Goal: Contribute content: Contribute content

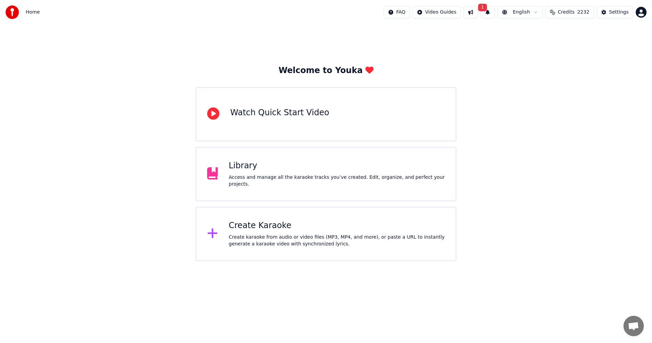
click at [232, 171] on div "Library" at bounding box center [337, 165] width 216 height 11
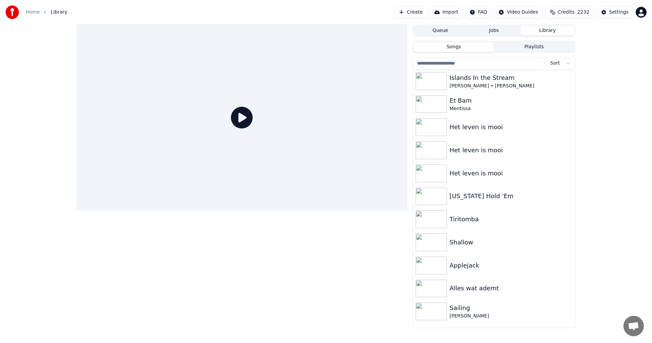
scroll to position [260, 0]
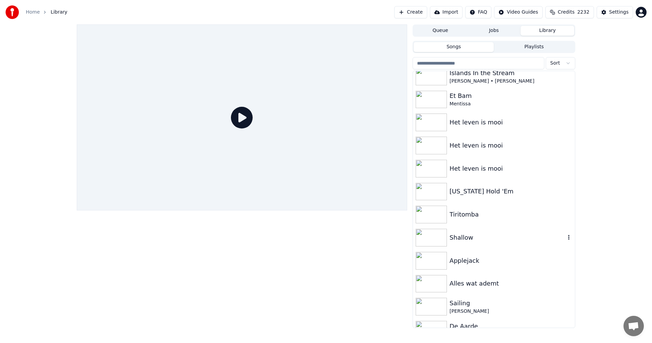
click at [470, 240] on div "Shallow" at bounding box center [508, 238] width 116 height 10
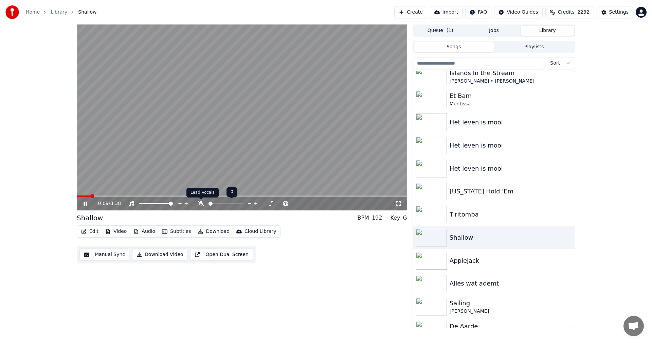
click at [200, 201] on icon at bounding box center [201, 203] width 7 height 5
click at [246, 169] on video at bounding box center [242, 117] width 331 height 186
click at [478, 236] on div "Shallow" at bounding box center [508, 238] width 116 height 10
click at [85, 201] on icon at bounding box center [90, 203] width 16 height 5
click at [199, 202] on icon at bounding box center [201, 203] width 7 height 5
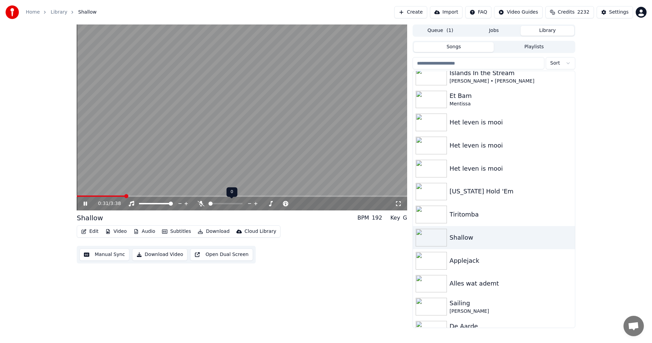
click at [199, 202] on icon at bounding box center [201, 203] width 7 height 5
click at [331, 266] on div "0:59 / 3:38 Shallow BPM 192 Key G Edit Video Audio Subtitles Download Cloud Lib…" at bounding box center [242, 175] width 331 height 303
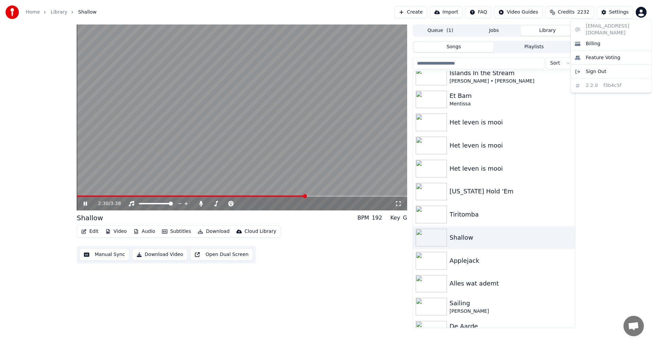
click at [642, 11] on html "Home Library Shallow Create Import FAQ Video Guides Credits 2232 Settings 2:30 …" at bounding box center [326, 171] width 652 height 343
click at [85, 202] on icon at bounding box center [90, 203] width 16 height 5
click at [11, 6] on img at bounding box center [12, 12] width 14 height 14
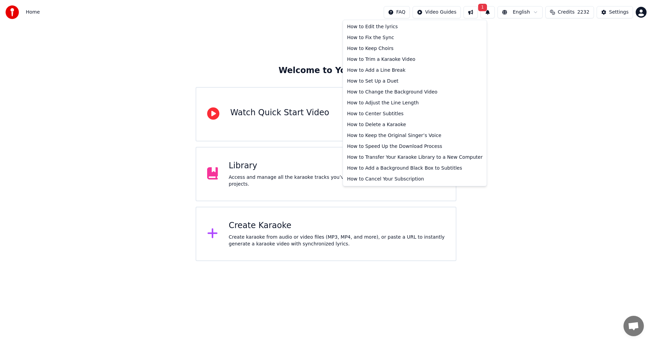
click at [411, 12] on html "Home FAQ Video Guides 1 English Credits 2232 Settings Welcome to Youka Watch Qu…" at bounding box center [326, 130] width 652 height 261
click at [377, 25] on div "How to Edit the lyrics" at bounding box center [414, 26] width 141 height 11
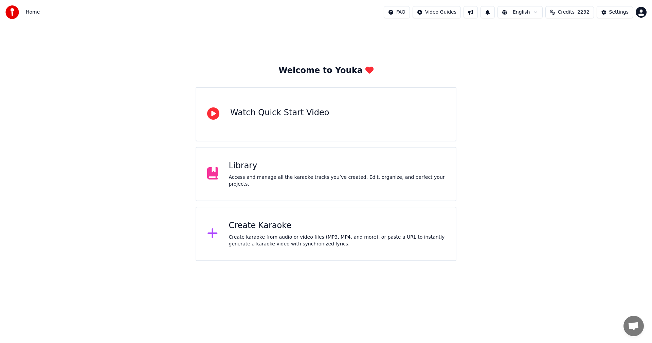
click at [321, 189] on div "Library Access and manage all the karaoke tracks you’ve created. Edit, organize…" at bounding box center [326, 174] width 261 height 54
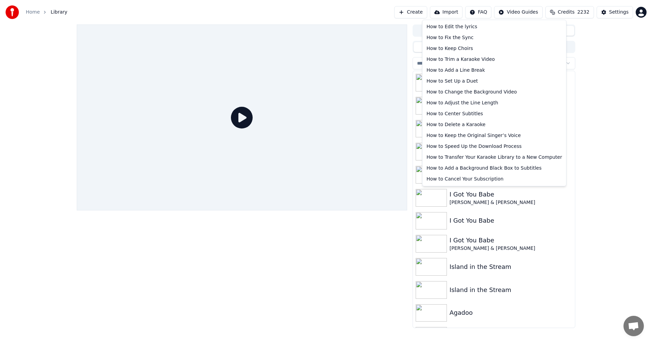
click at [488, 16] on html "Home Library Create Import FAQ Video Guides Credits 2232 Settings Queue Jobs Li…" at bounding box center [326, 171] width 652 height 343
click at [443, 48] on div "How to Keep Choirs" at bounding box center [494, 48] width 141 height 11
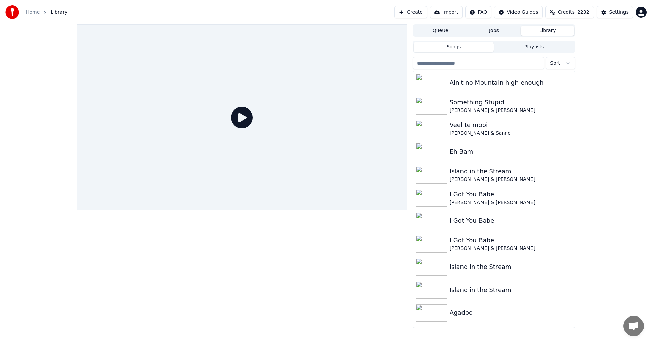
click at [416, 9] on button "Create" at bounding box center [410, 12] width 33 height 12
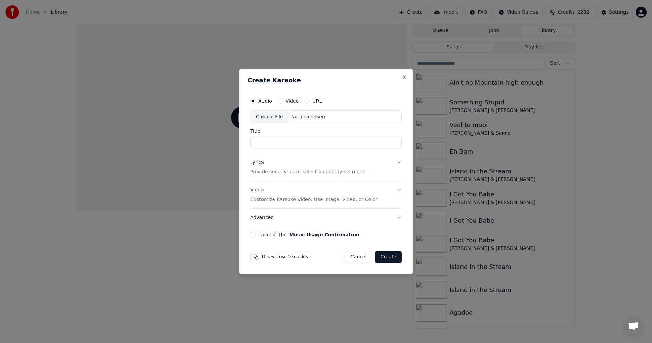
click at [309, 101] on div "URL" at bounding box center [313, 100] width 18 height 5
click at [305, 101] on button "URL" at bounding box center [306, 100] width 5 height 5
click at [274, 115] on input "text" at bounding box center [326, 117] width 152 height 14
paste input "**********"
type input "**********"
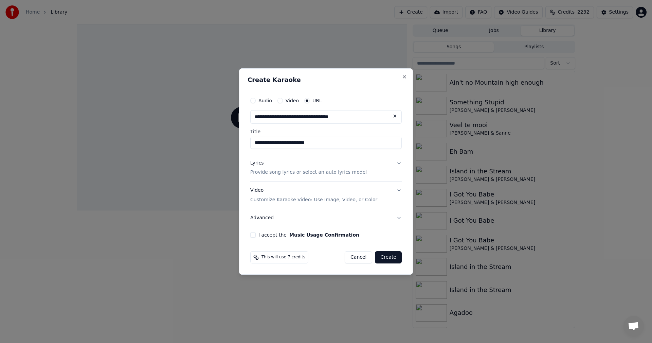
type input "**********"
click at [284, 174] on p "Provide song lyrics or select an auto lyrics model" at bounding box center [308, 172] width 117 height 7
type input "**********"
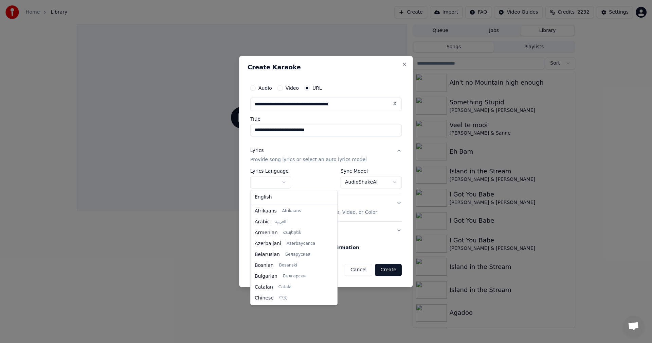
click at [267, 181] on body "**********" at bounding box center [326, 171] width 652 height 343
select select "**"
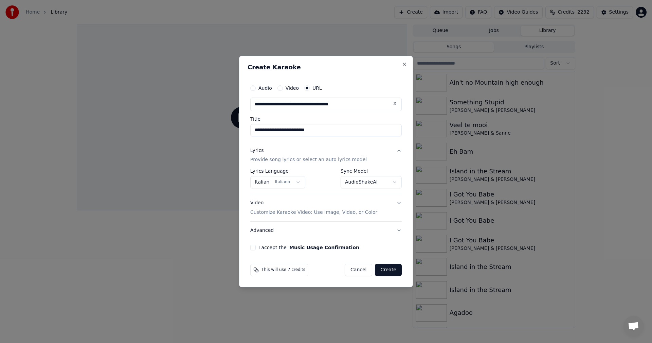
click at [367, 179] on body "**********" at bounding box center [326, 171] width 652 height 343
click at [252, 245] on button "I accept the Music Usage Confirmation" at bounding box center [252, 247] width 5 height 5
click at [387, 270] on button "Create" at bounding box center [388, 270] width 27 height 12
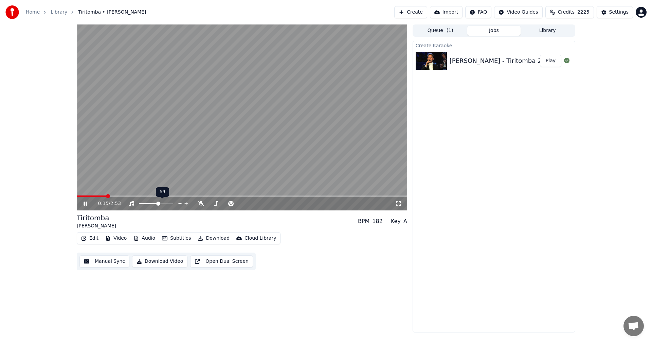
click at [159, 202] on span at bounding box center [158, 203] width 4 height 4
click at [204, 205] on icon at bounding box center [201, 203] width 7 height 5
click at [202, 204] on icon at bounding box center [201, 203] width 7 height 5
click at [200, 202] on icon at bounding box center [201, 203] width 7 height 5
click at [205, 202] on div at bounding box center [232, 203] width 55 height 7
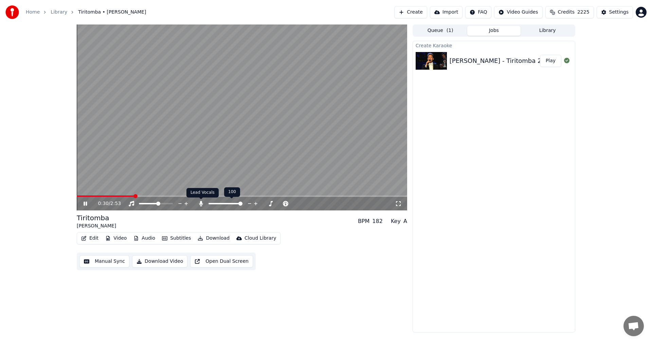
click at [202, 203] on icon at bounding box center [201, 203] width 4 height 5
click at [124, 114] on video at bounding box center [242, 117] width 331 height 186
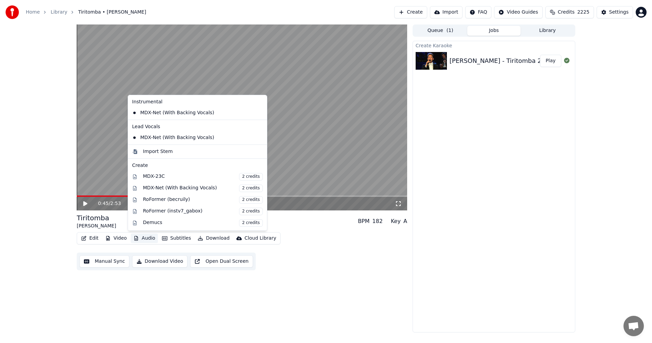
click at [147, 237] on button "Audio" at bounding box center [144, 238] width 27 height 10
click at [159, 178] on div "MDX-23C 2 credits" at bounding box center [203, 176] width 120 height 7
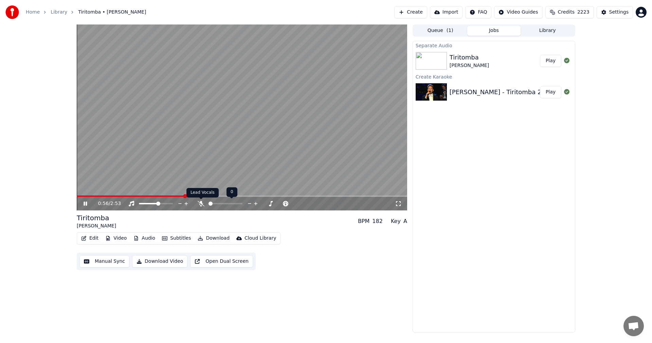
click at [200, 201] on icon at bounding box center [201, 203] width 7 height 5
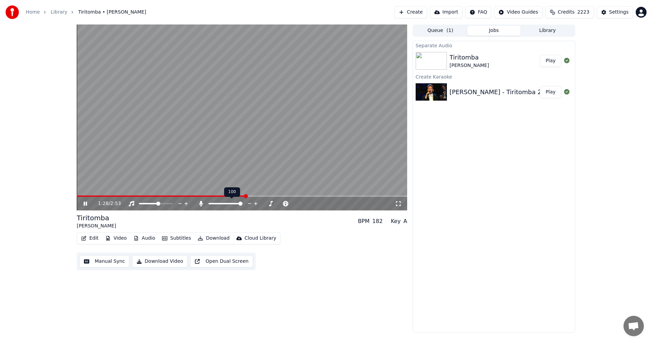
click at [200, 201] on icon at bounding box center [201, 203] width 7 height 5
click at [86, 201] on icon at bounding box center [90, 203] width 16 height 5
